Goal: Task Accomplishment & Management: Manage account settings

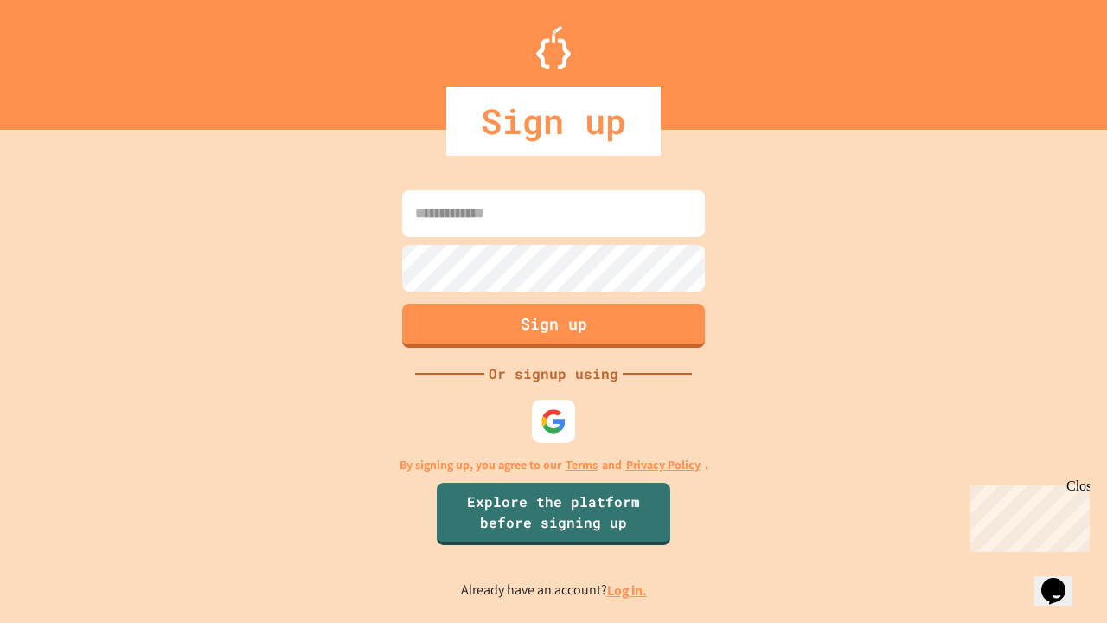
click at [628, 590] on link "Log in." at bounding box center [627, 590] width 40 height 18
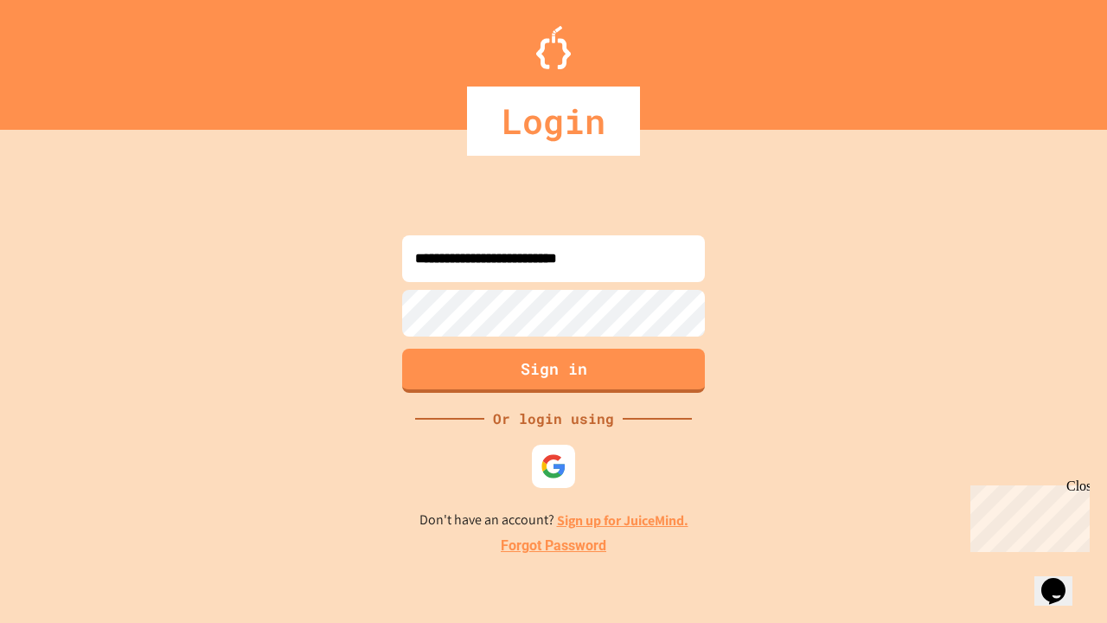
type input "**********"
